Goal: Transaction & Acquisition: Purchase product/service

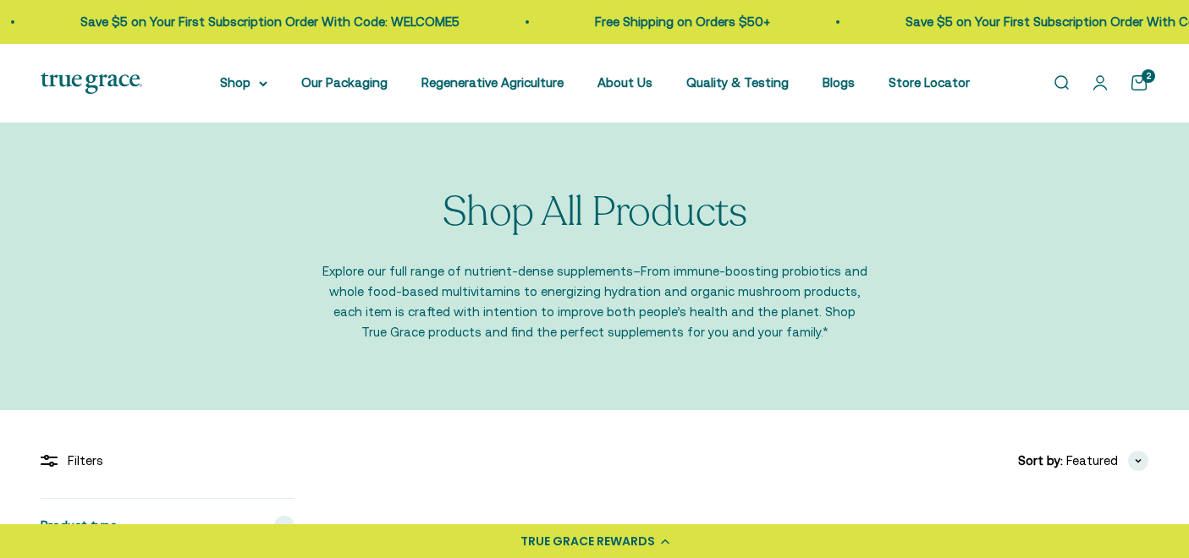
click at [1101, 90] on link "Open account page" at bounding box center [1099, 83] width 19 height 19
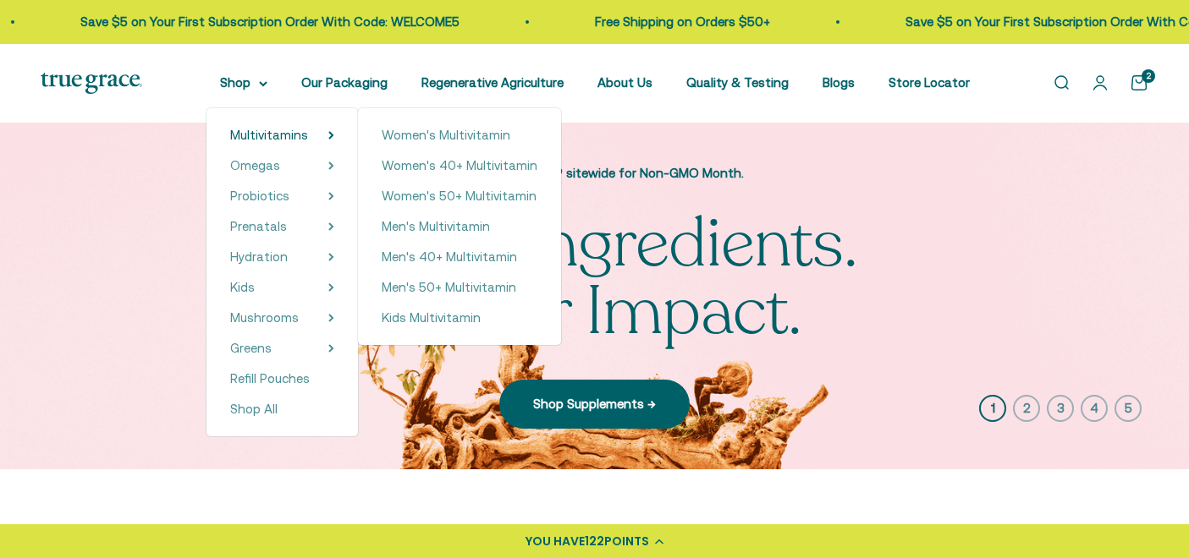
click at [450, 147] on div "Women's Multivitamin Women's 40+ Multivitamin Women's 50+ Multivitamin Men's Mu…" at bounding box center [459, 226] width 203 height 237
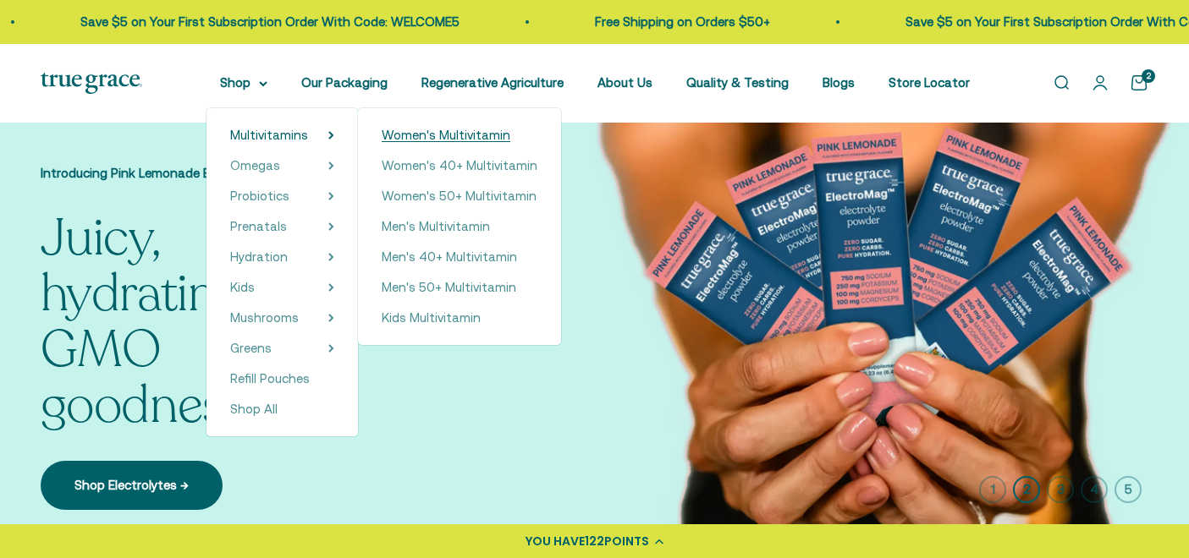
click at [447, 132] on span "Women's Multivitamin" at bounding box center [446, 135] width 129 height 14
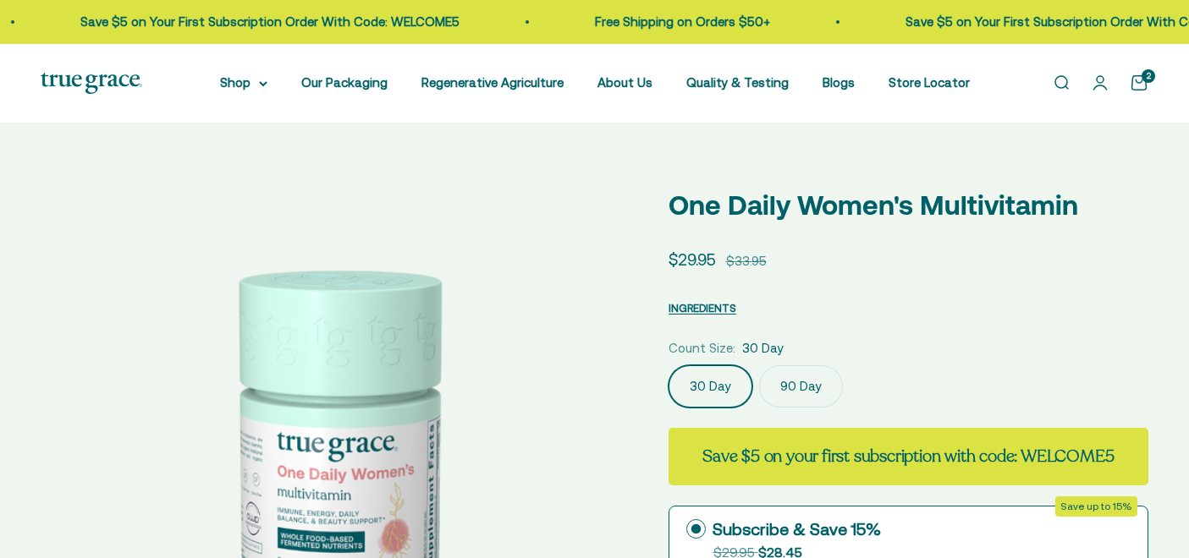
select select "3"
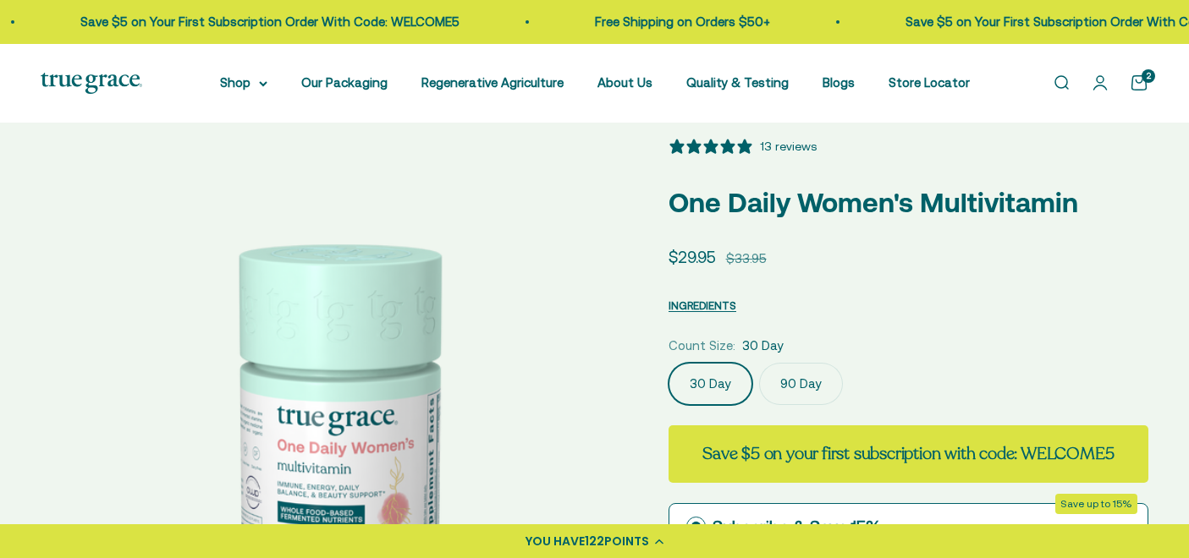
scroll to position [46, 0]
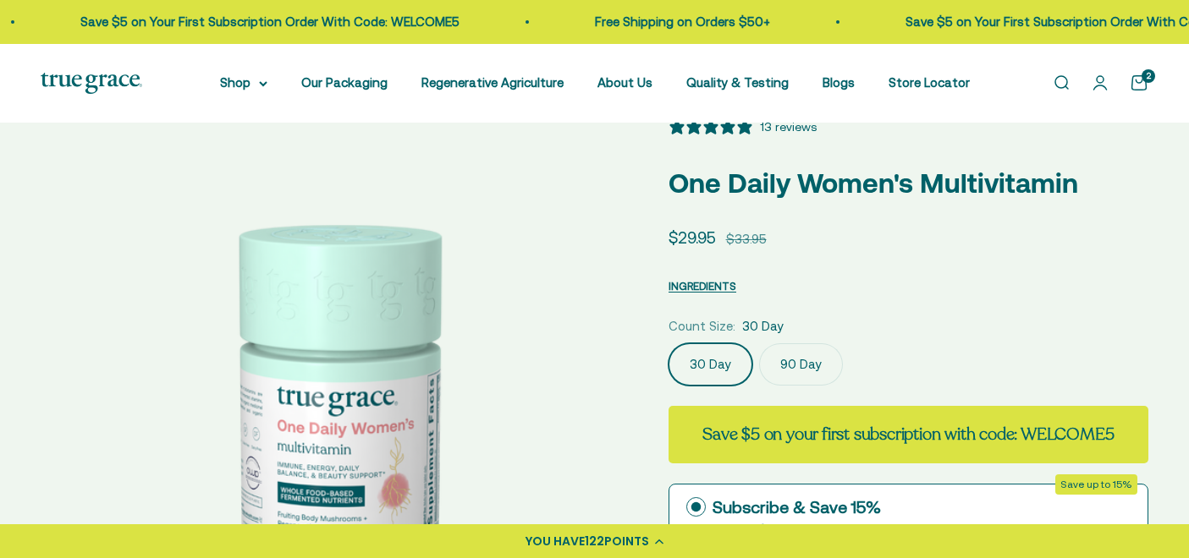
click at [801, 375] on label "90 Day" at bounding box center [801, 364] width 84 height 42
click at [668, 343] on input "90 Day" at bounding box center [667, 343] width 1 height 1
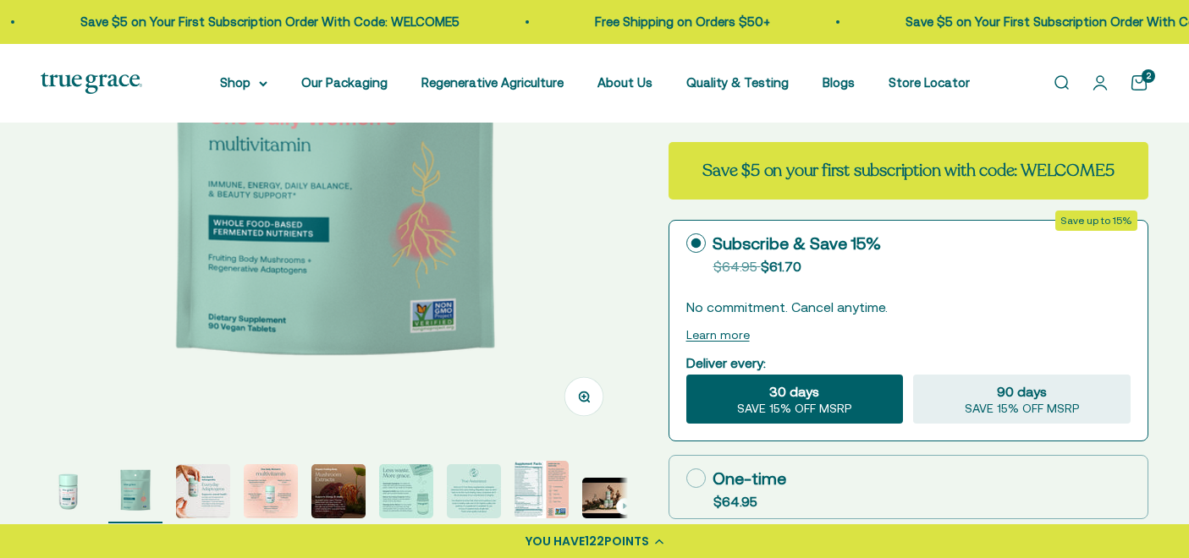
scroll to position [322, 0]
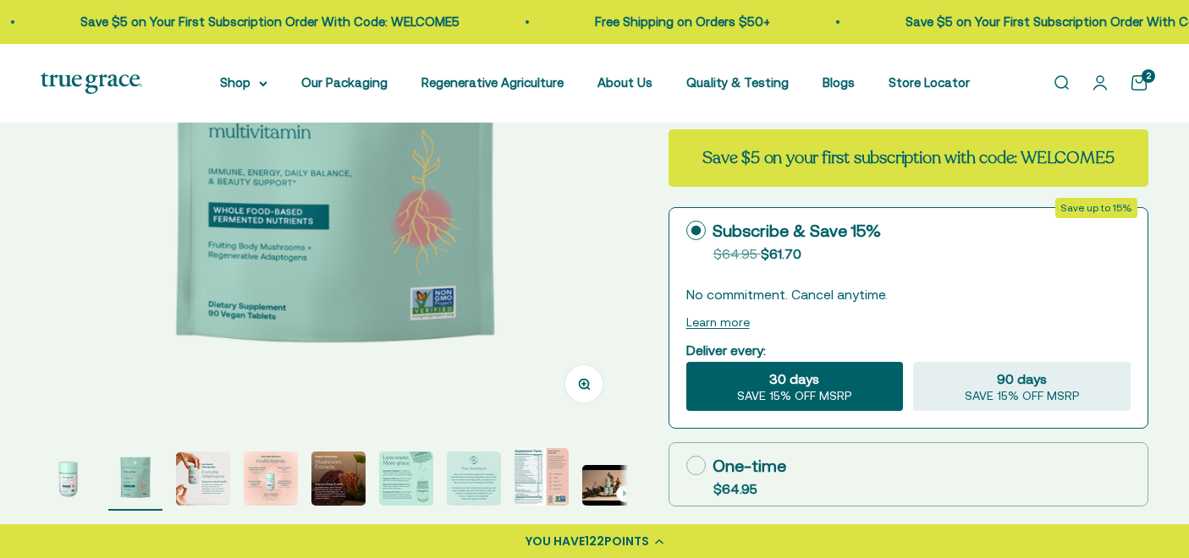
click at [695, 465] on icon at bounding box center [695, 465] width 19 height 19
click at [686, 465] on input "One-time $64.95" at bounding box center [685, 465] width 1 height 1
radio input "true"
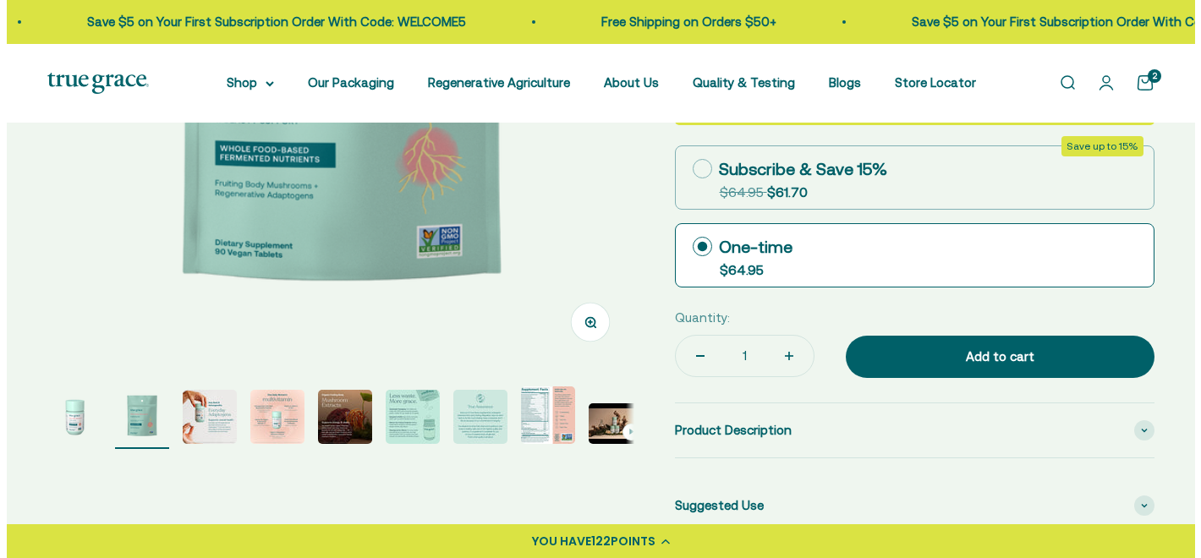
scroll to position [393, 0]
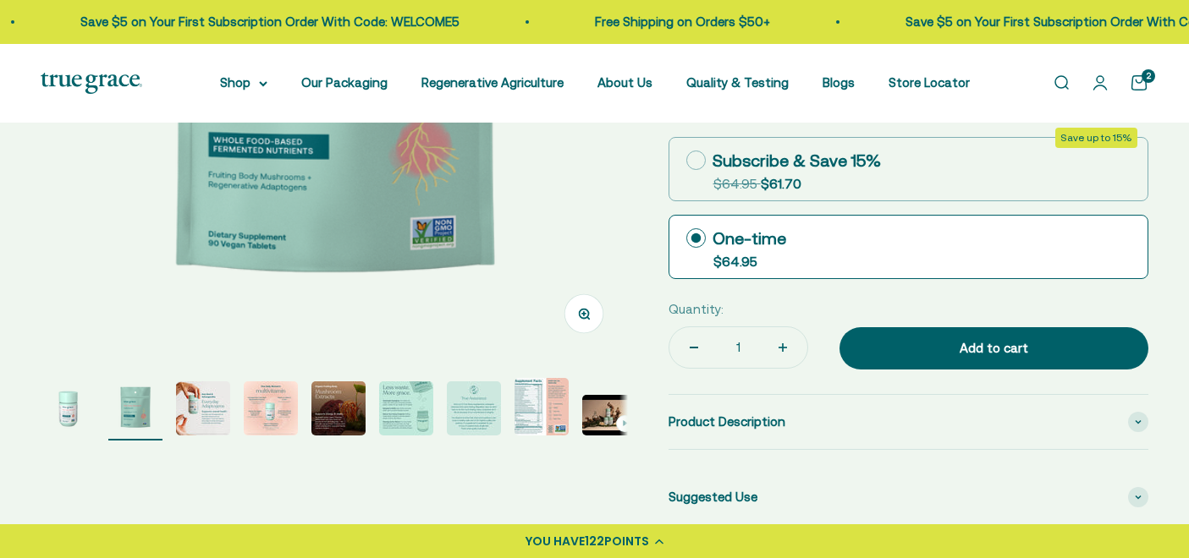
click at [778, 348] on icon "Increase quantity" at bounding box center [782, 348] width 8 height 0
type input "2"
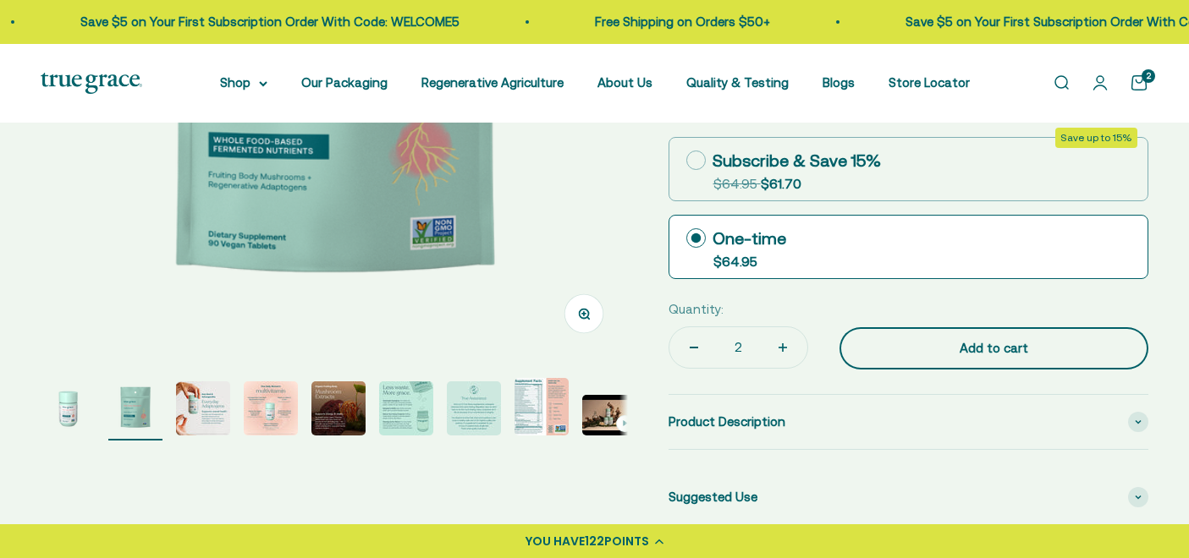
click at [969, 343] on div "Add to cart" at bounding box center [993, 348] width 241 height 20
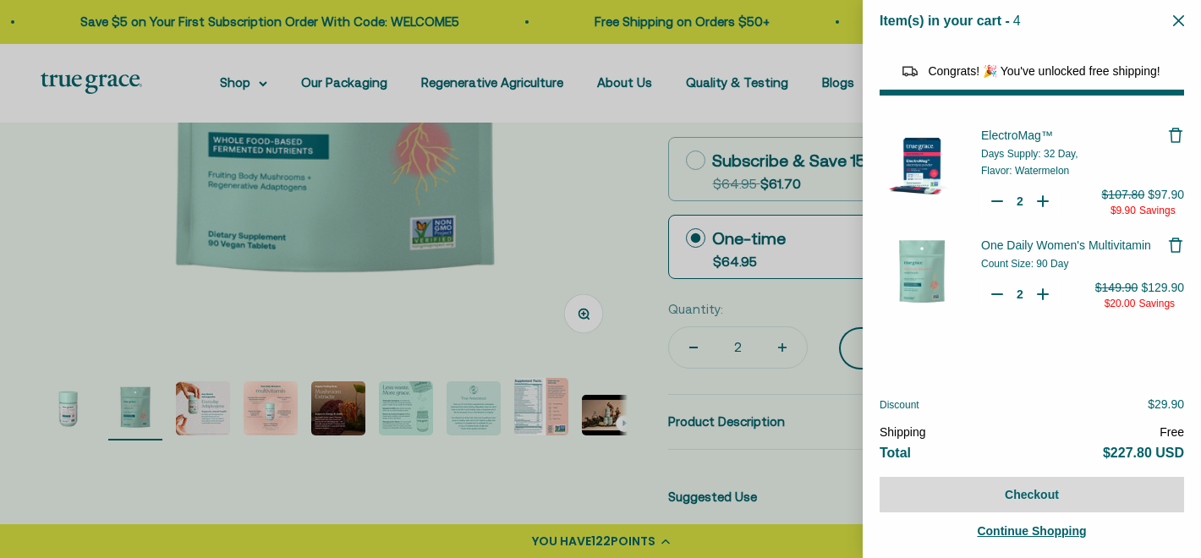
select select "46081071743190"
select select "46108266823894"
click at [1013, 199] on input "2" at bounding box center [1020, 201] width 17 height 17
click at [1170, 140] on icon "Remove ElectroMag™" at bounding box center [1175, 135] width 17 height 17
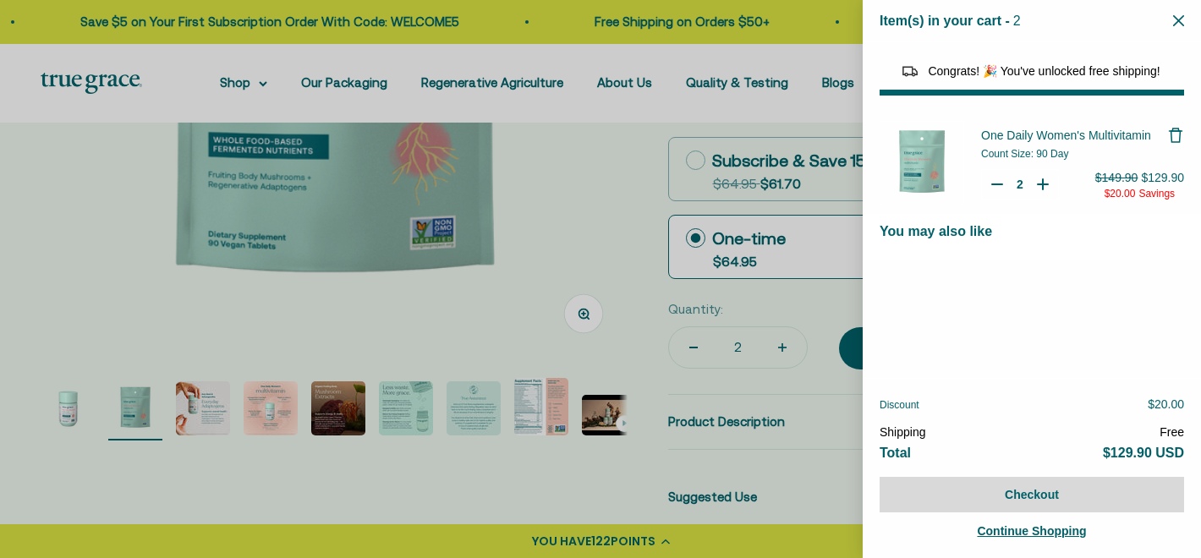
select select "40058329235648"
select select "44163639509206"
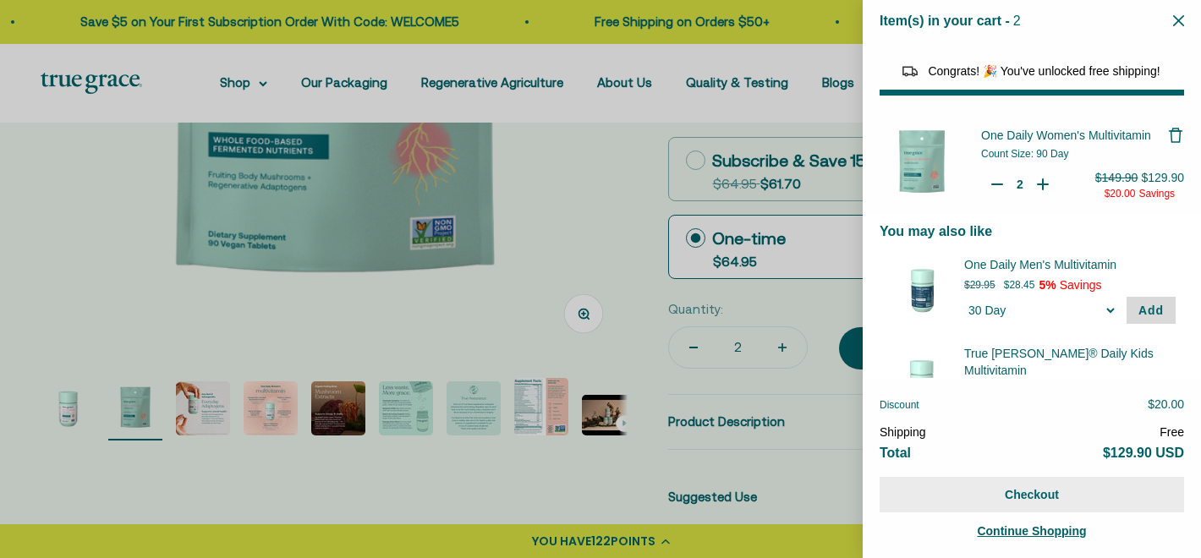
click at [1067, 489] on button "Checkout" at bounding box center [1032, 495] width 305 height 36
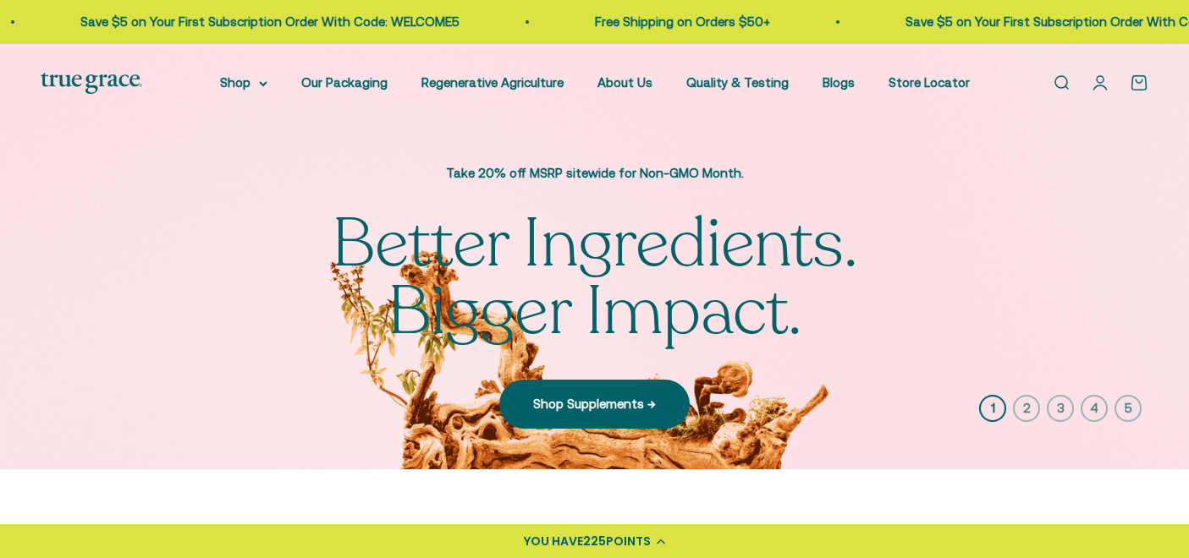
click at [1099, 87] on link "Open account page" at bounding box center [1099, 83] width 19 height 19
